Goal: Task Accomplishment & Management: Use online tool/utility

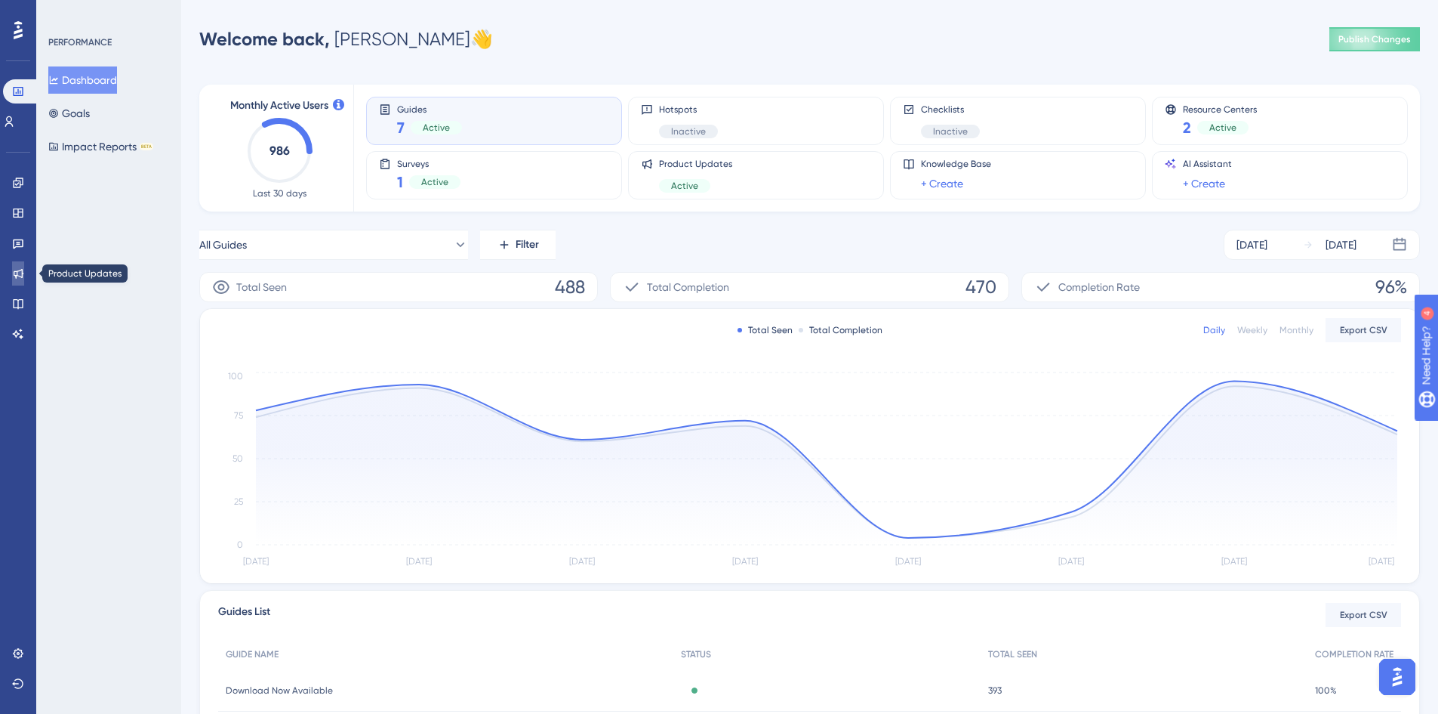
click at [22, 271] on icon at bounding box center [19, 274] width 10 height 10
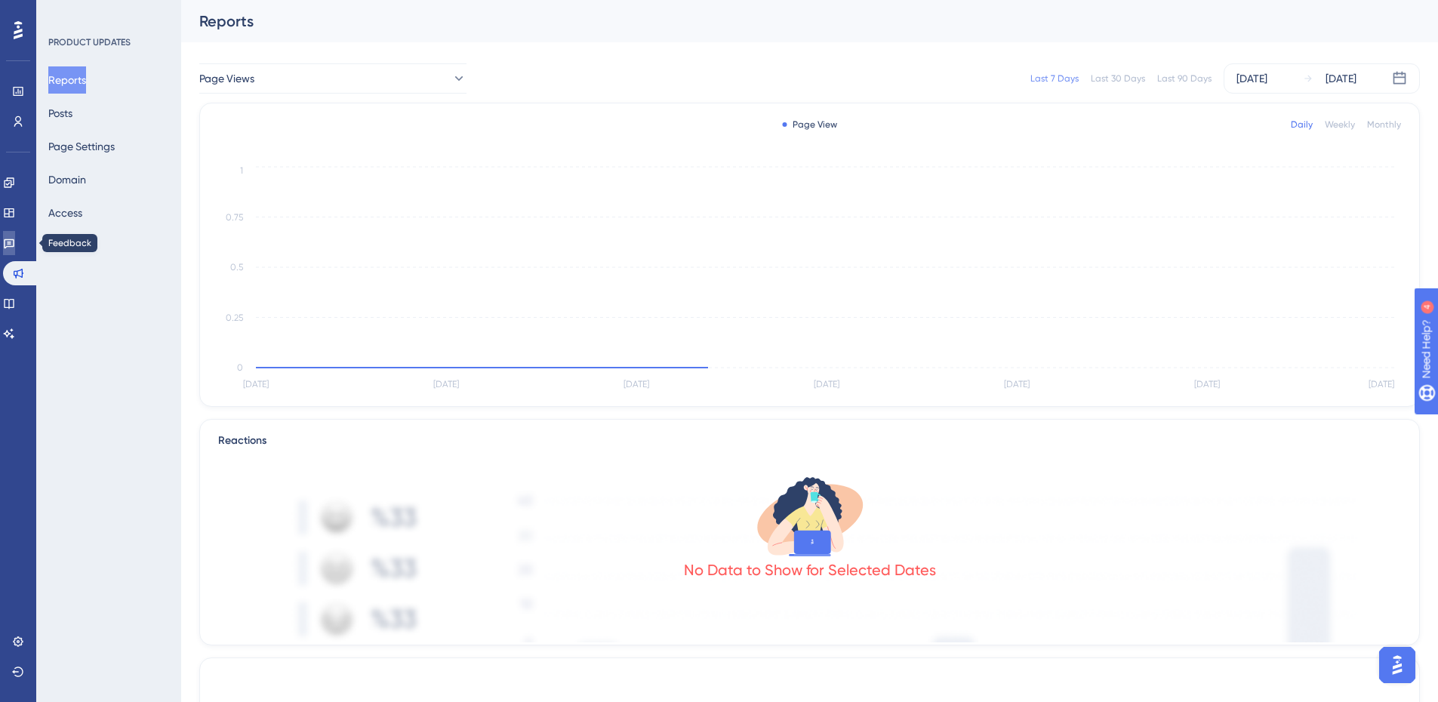
click at [15, 250] on link at bounding box center [9, 243] width 12 height 24
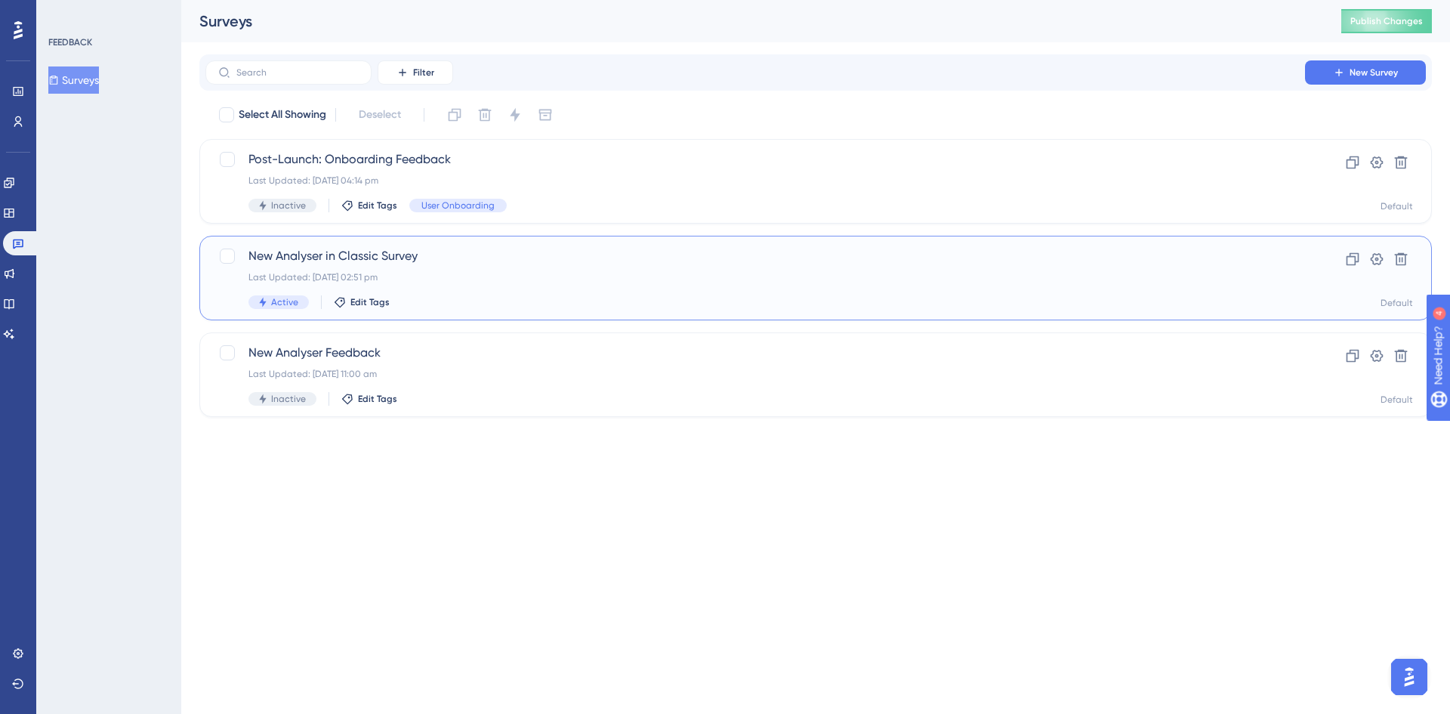
click at [528, 273] on div "Last Updated: [DATE] 02:51 pm" at bounding box center [754, 277] width 1013 height 12
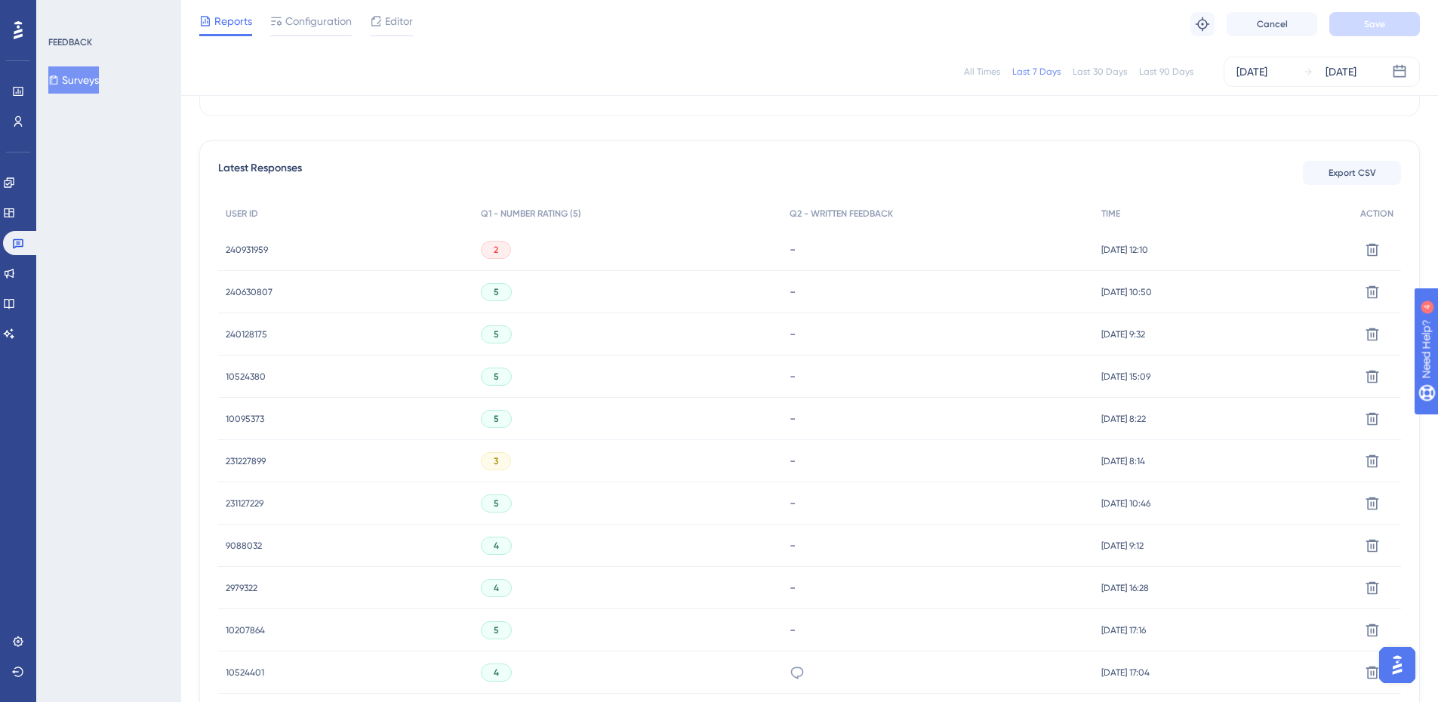
scroll to position [604, 0]
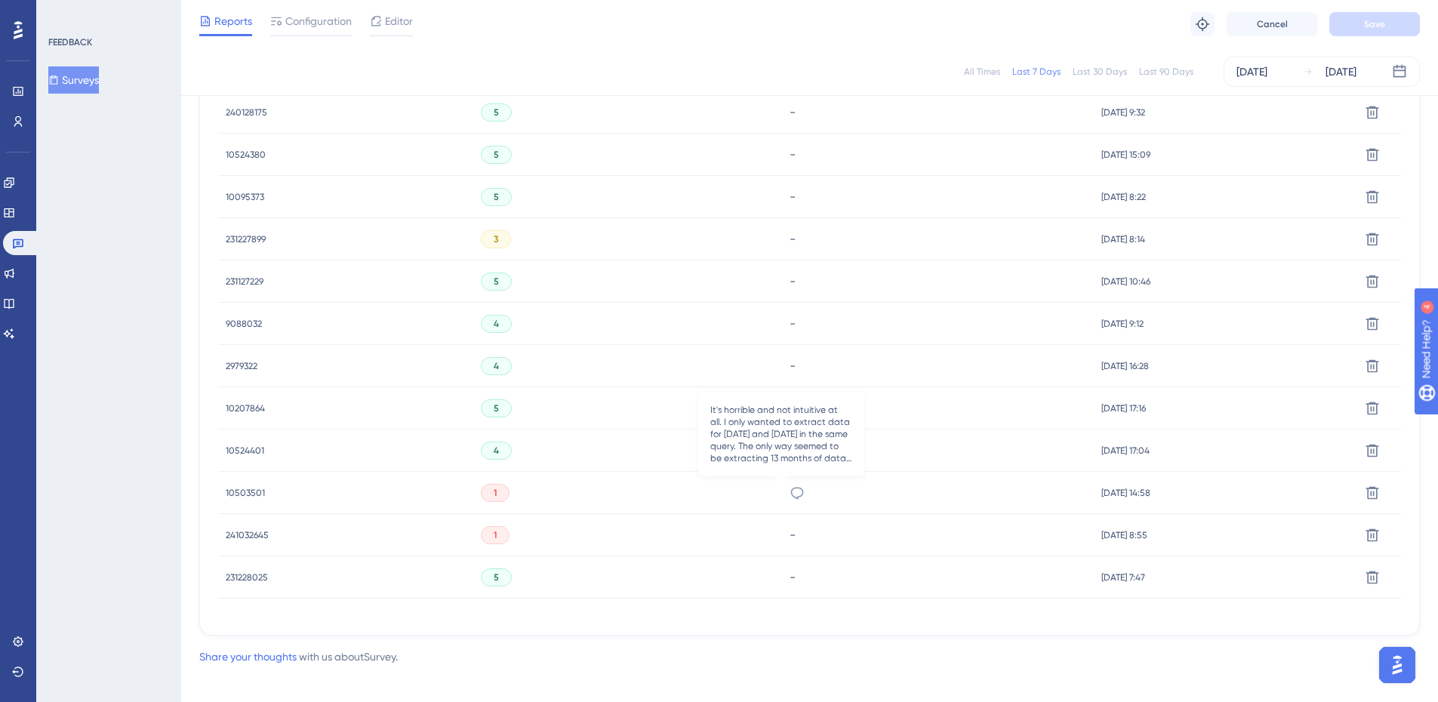
click at [790, 490] on icon at bounding box center [797, 493] width 15 height 15
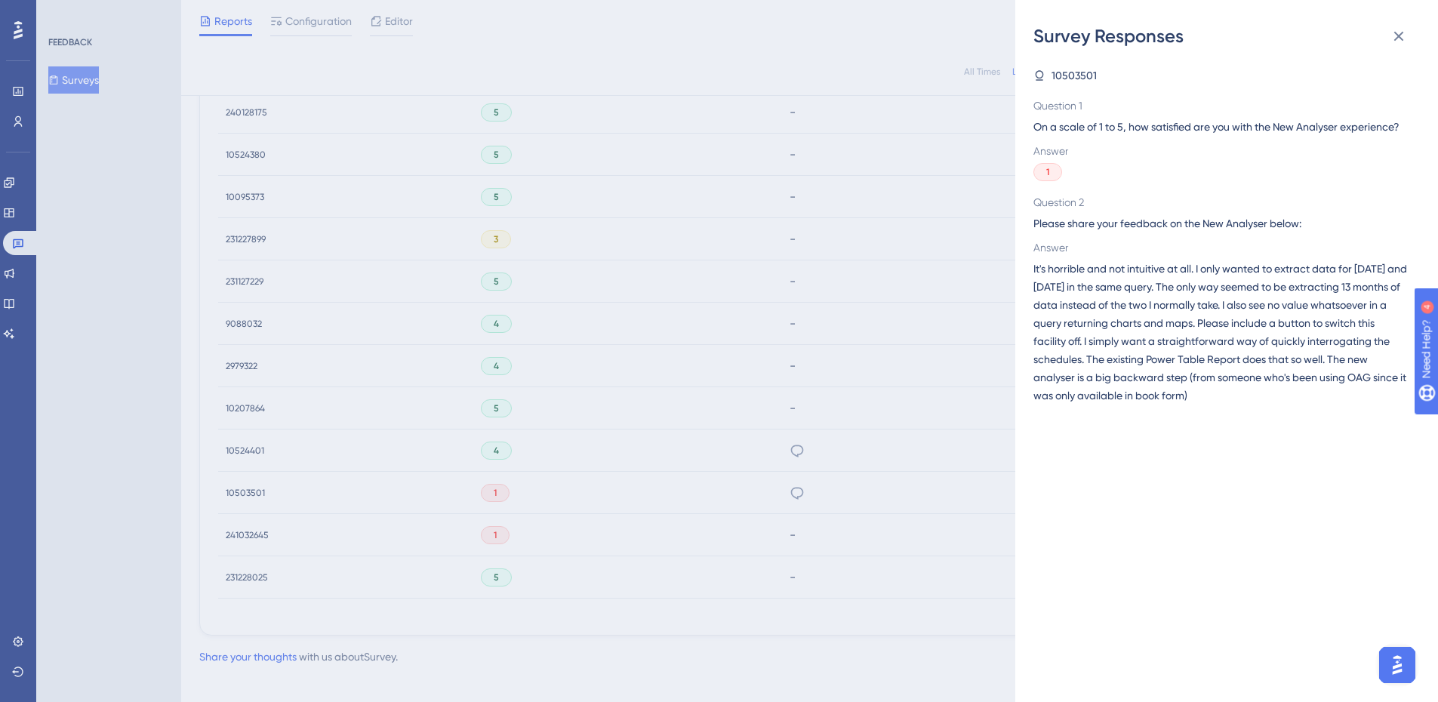
click at [1324, 181] on div "1" at bounding box center [1221, 172] width 375 height 18
click at [1401, 45] on icon at bounding box center [1399, 36] width 18 height 18
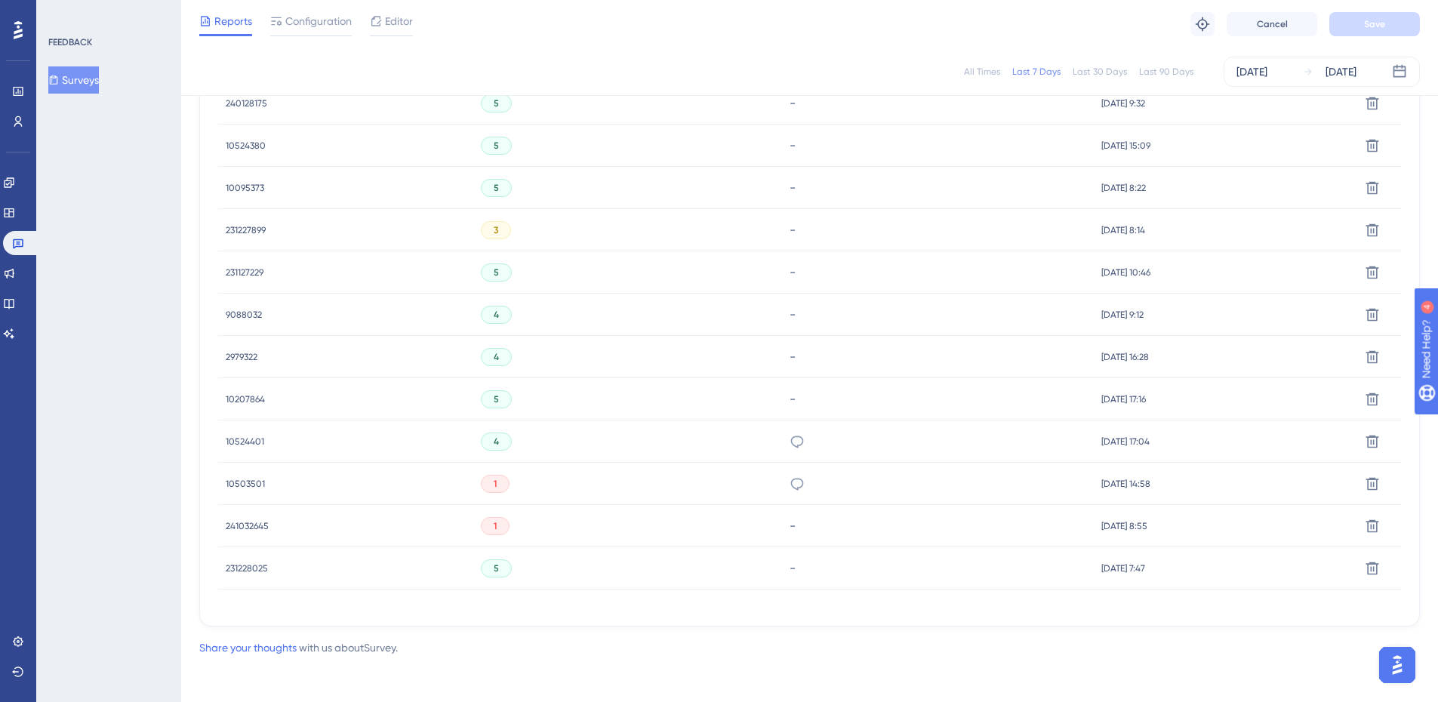
scroll to position [616, 0]
click at [1102, 478] on span "[DATE] 14:58" at bounding box center [1126, 481] width 49 height 12
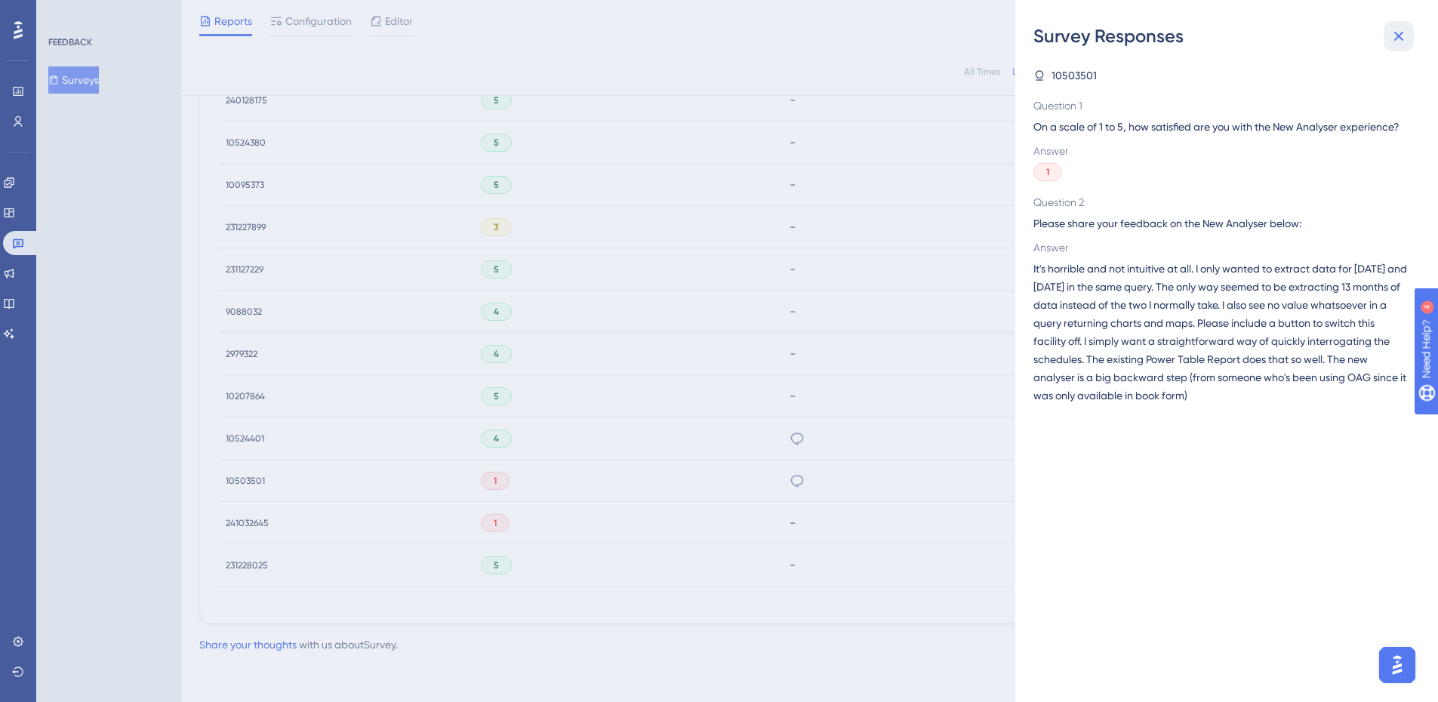
click at [1397, 32] on icon at bounding box center [1399, 36] width 18 height 18
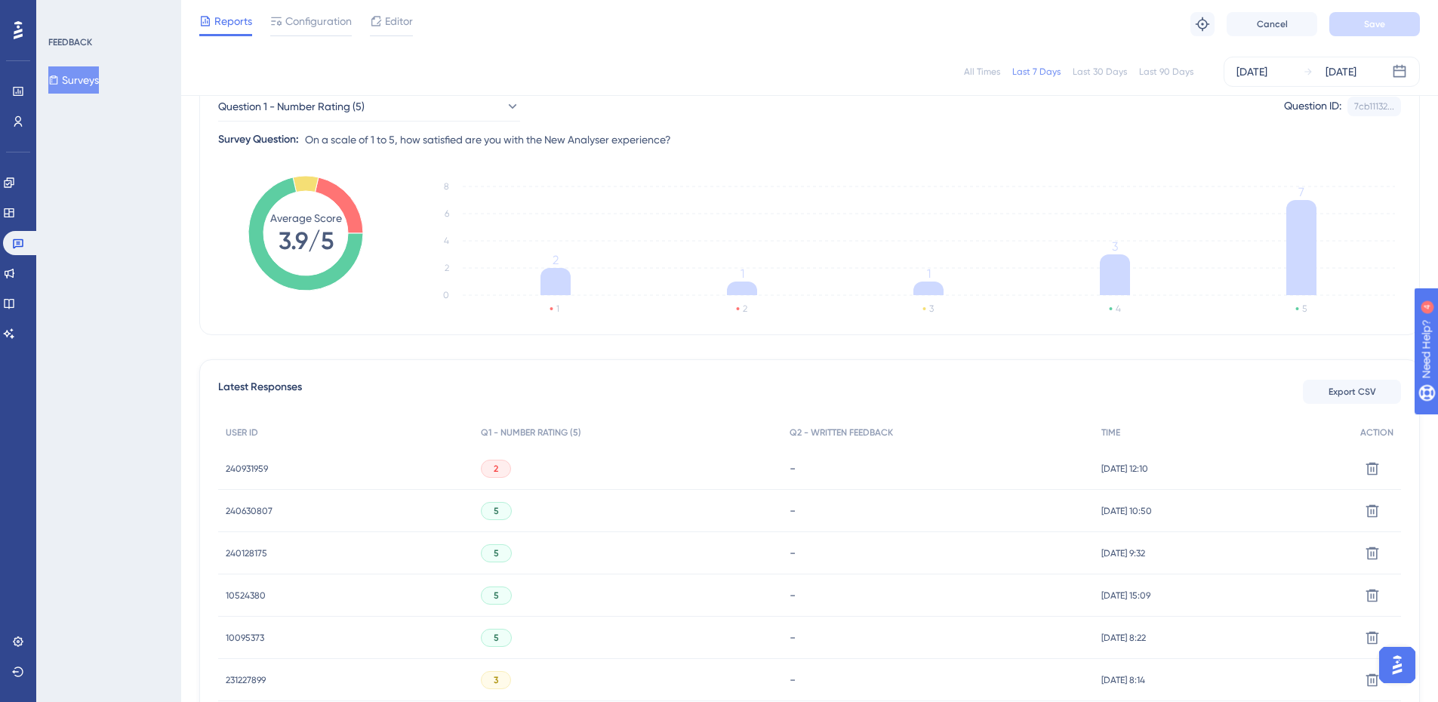
scroll to position [0, 0]
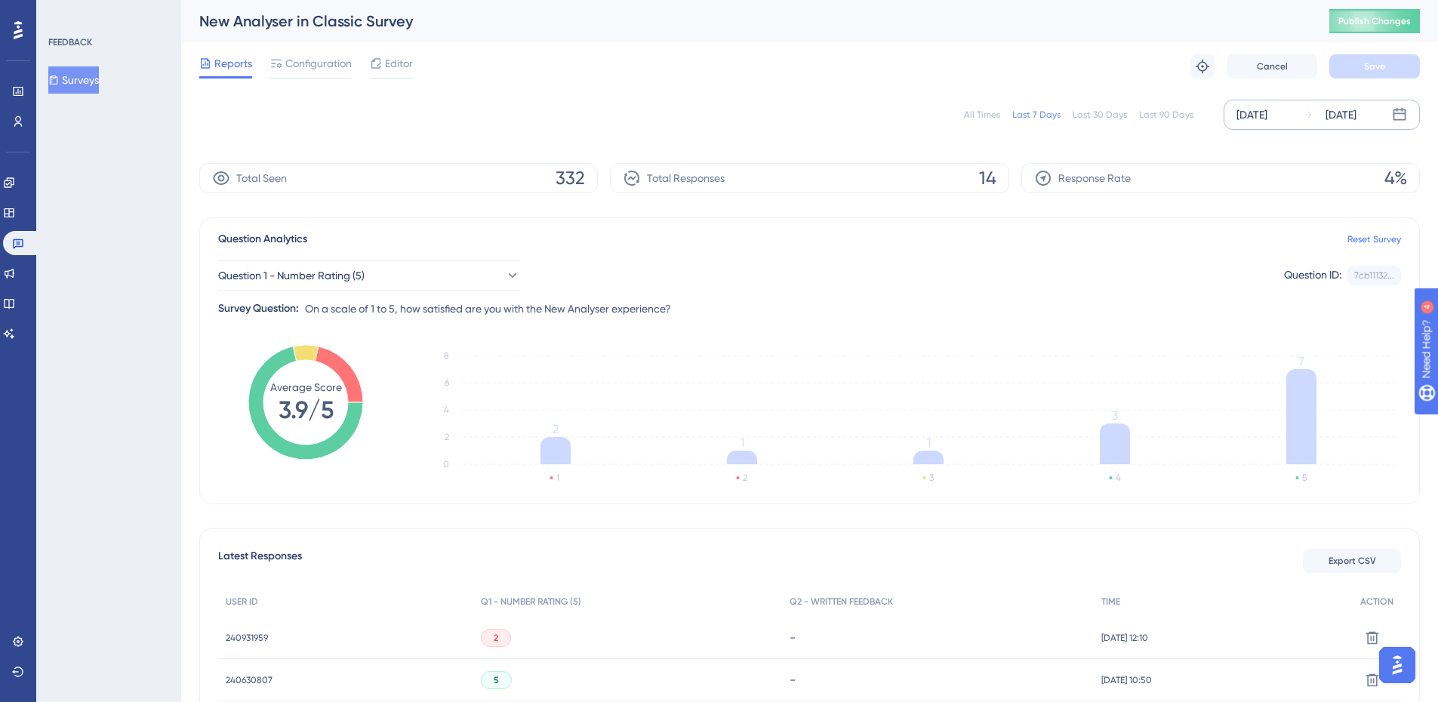
click at [1250, 117] on div "[DATE]" at bounding box center [1252, 115] width 31 height 18
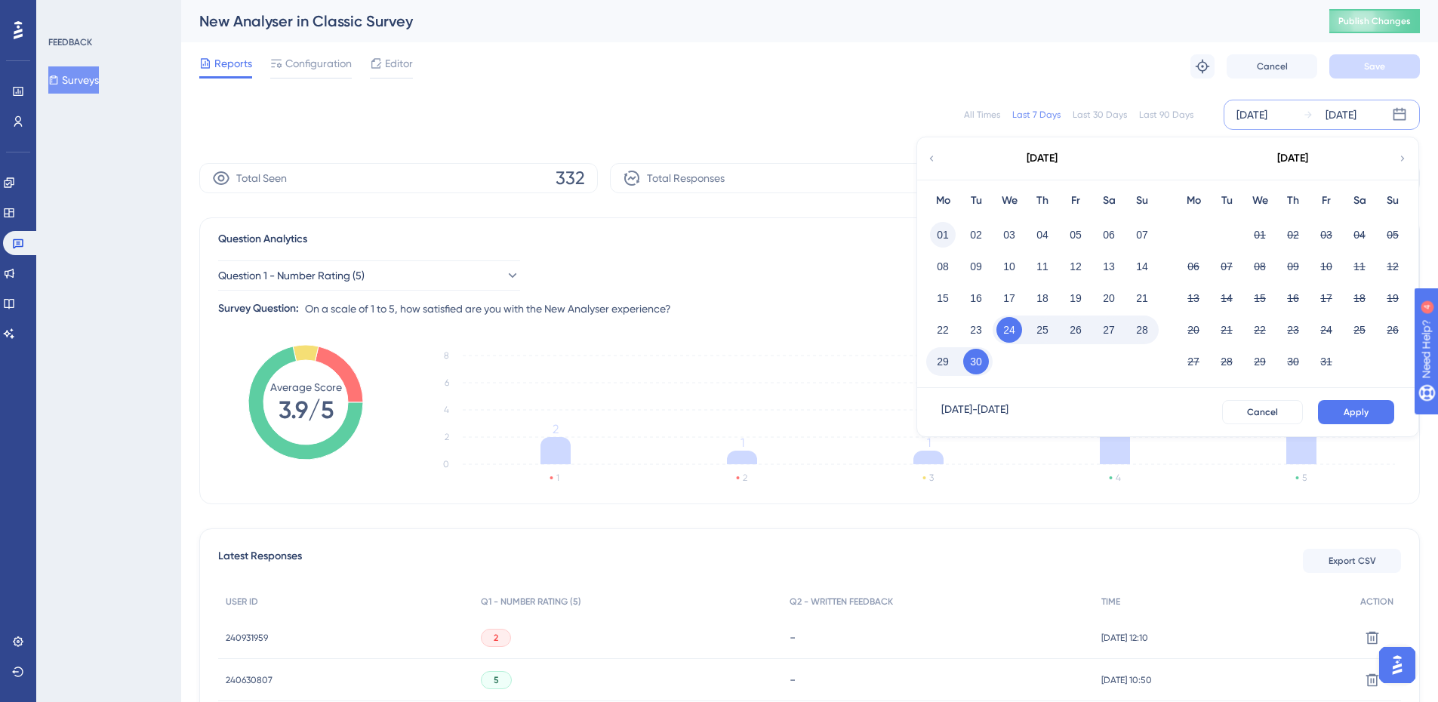
click at [947, 239] on button "01" at bounding box center [943, 235] width 26 height 26
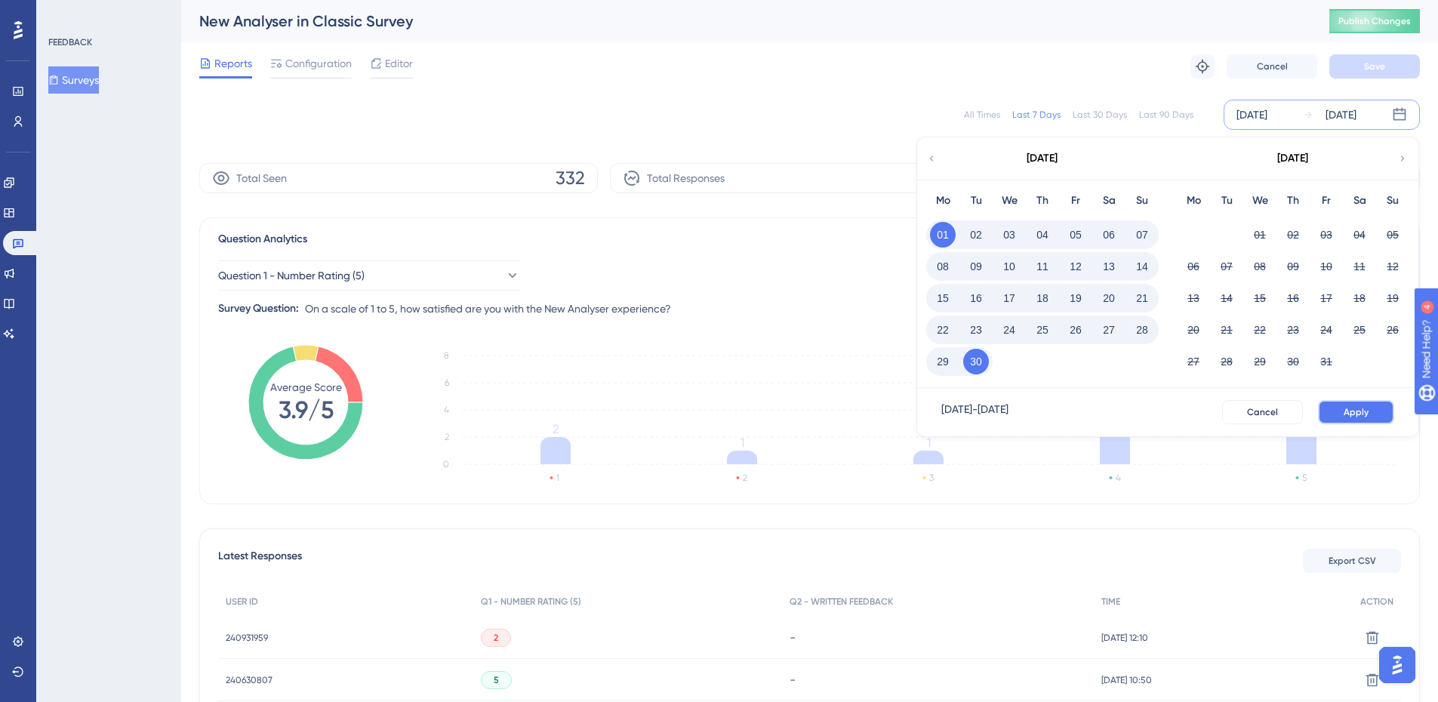
click at [1361, 410] on span "Apply" at bounding box center [1356, 412] width 25 height 12
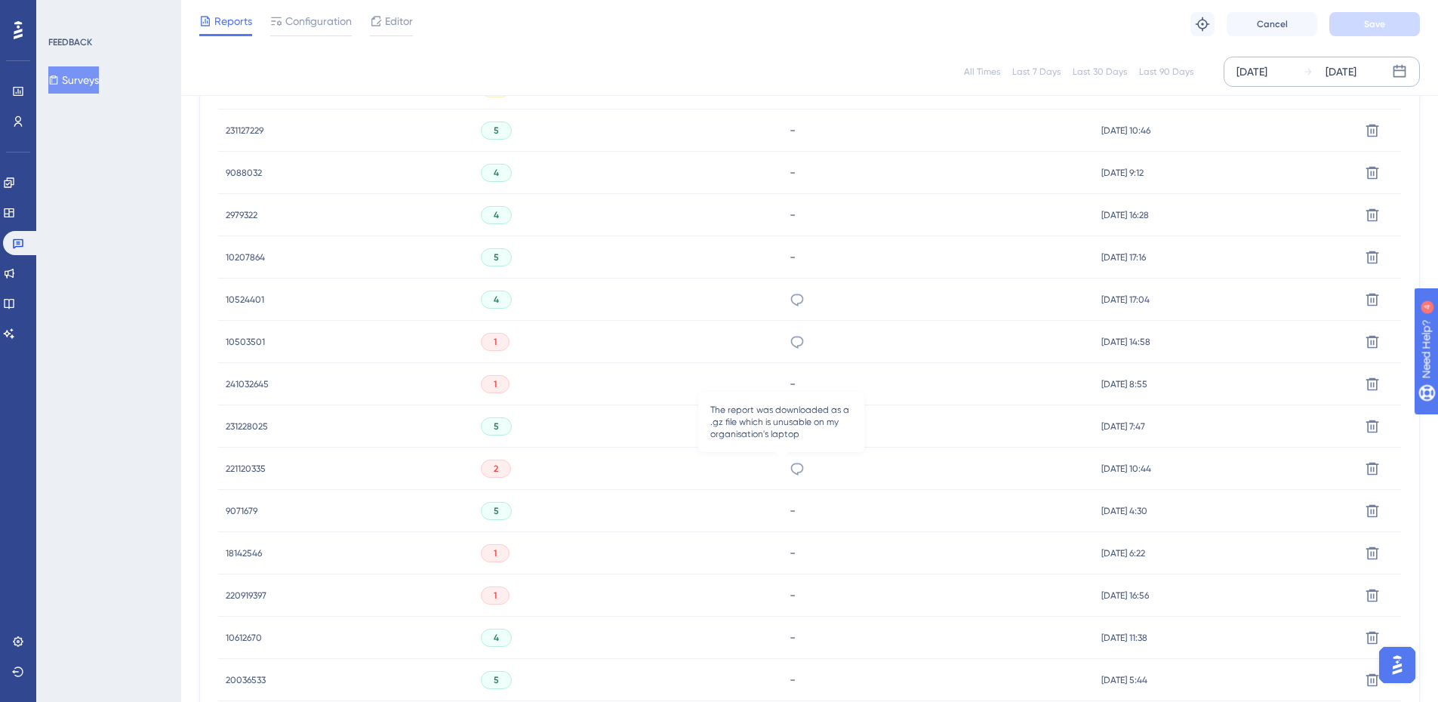
scroll to position [900, 0]
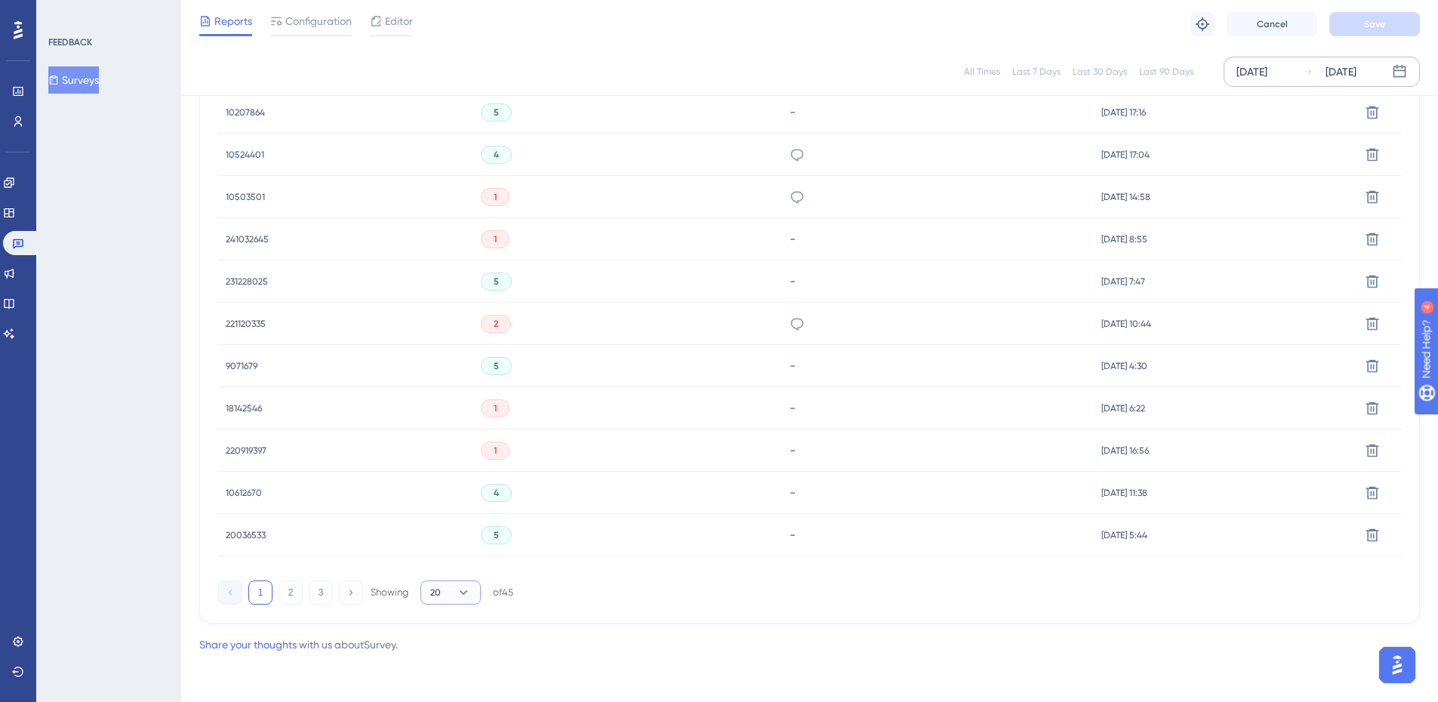
click at [465, 593] on icon at bounding box center [464, 592] width 8 height 5
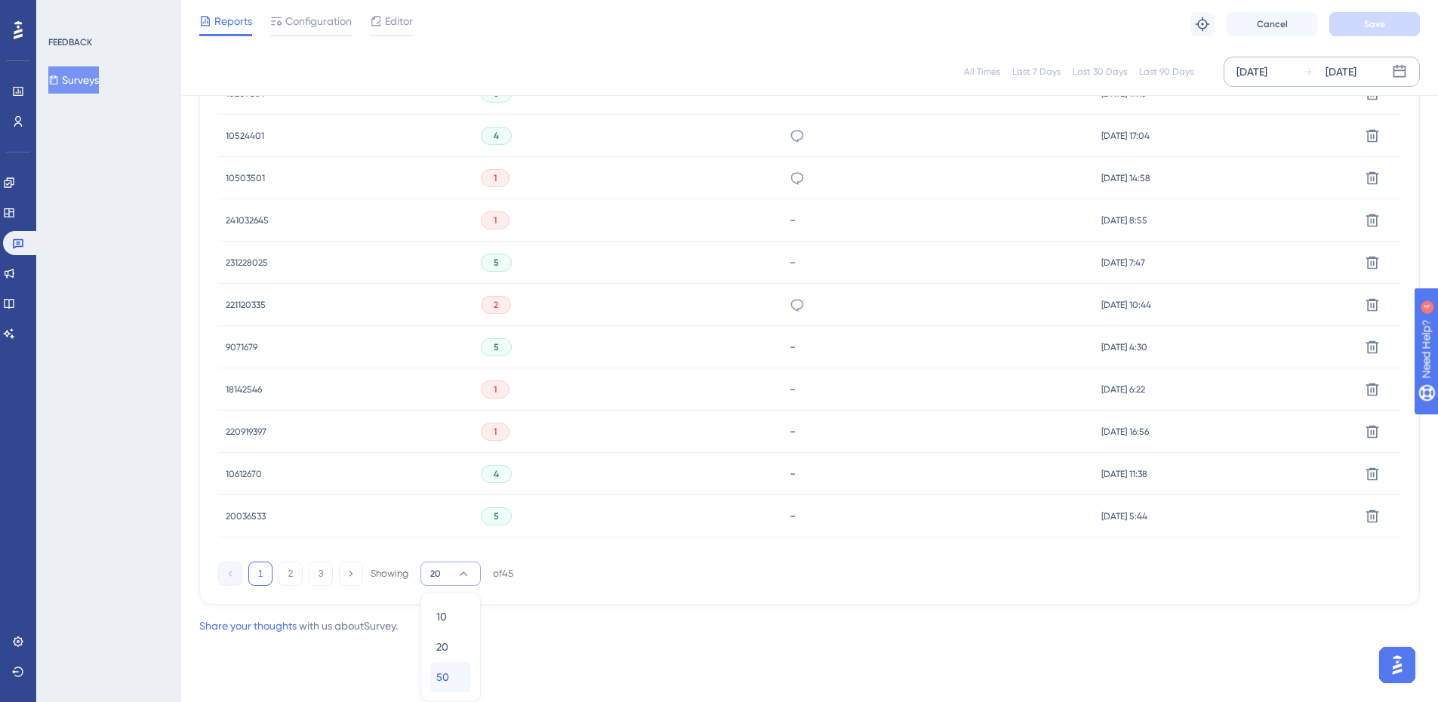
click at [448, 672] on span "50" at bounding box center [442, 677] width 13 height 18
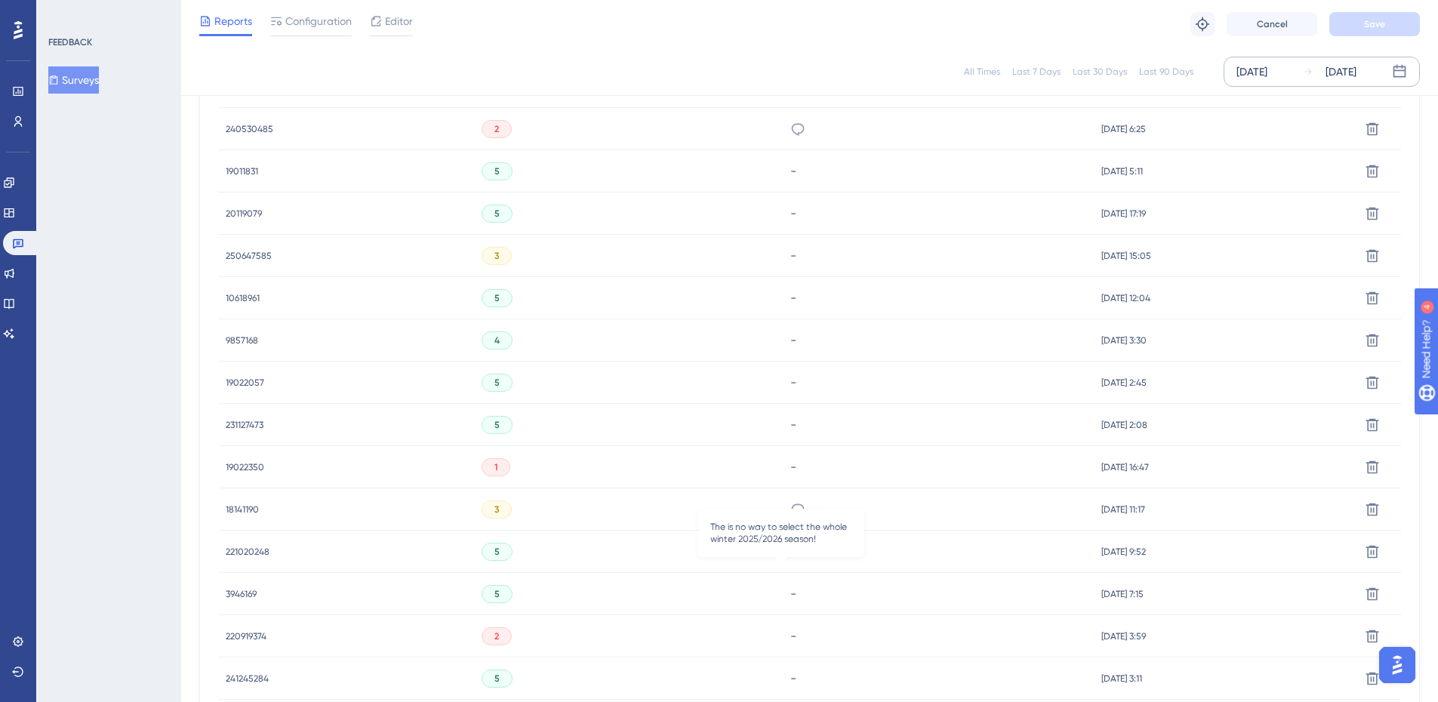
scroll to position [1927, 0]
